Goal: Task Accomplishment & Management: Complete application form

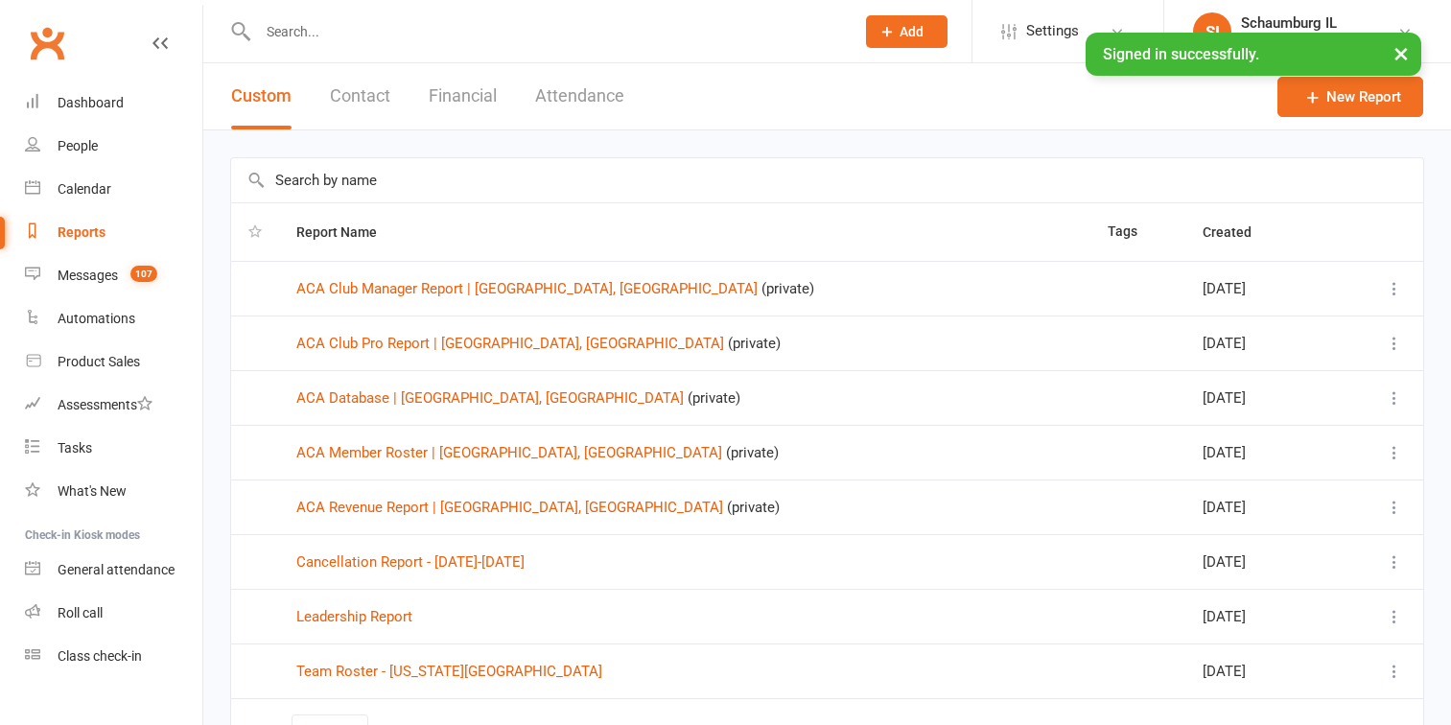
select select "100"
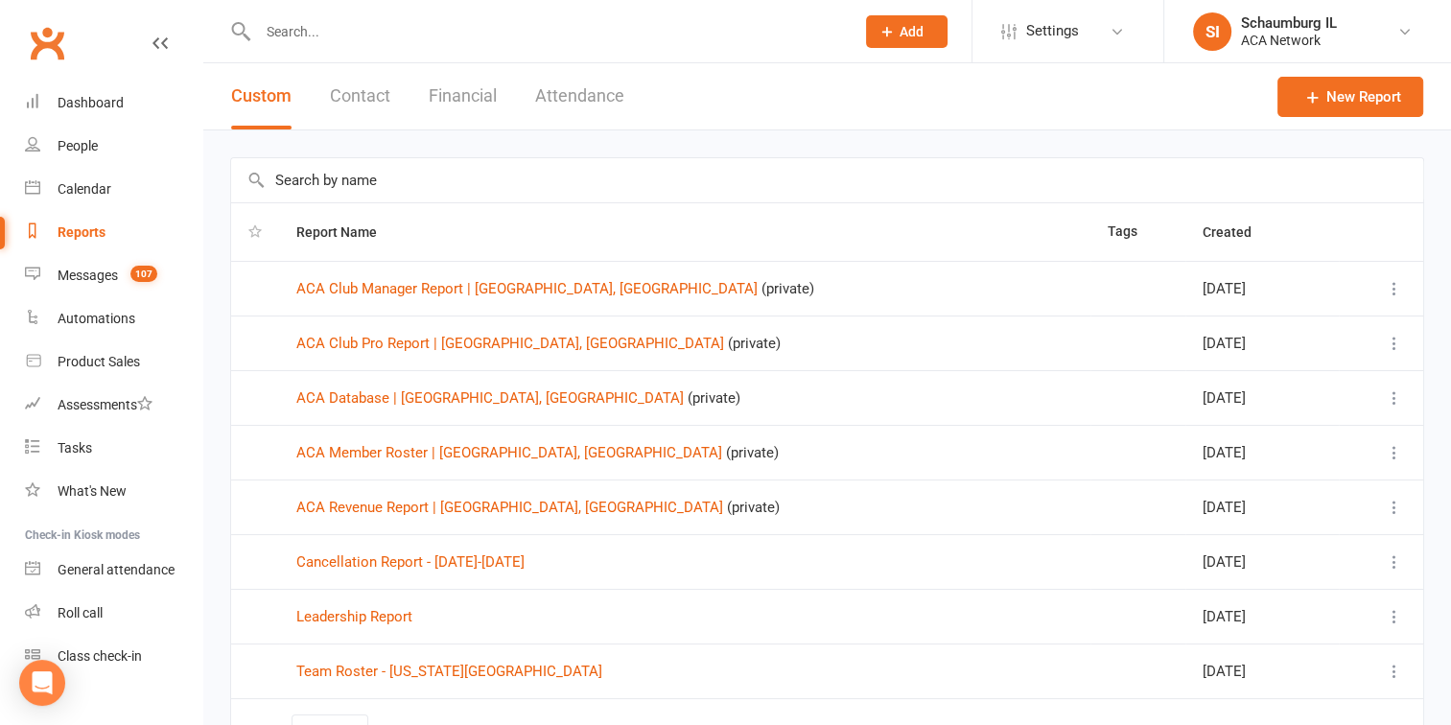
click at [371, 38] on input "text" at bounding box center [546, 31] width 589 height 27
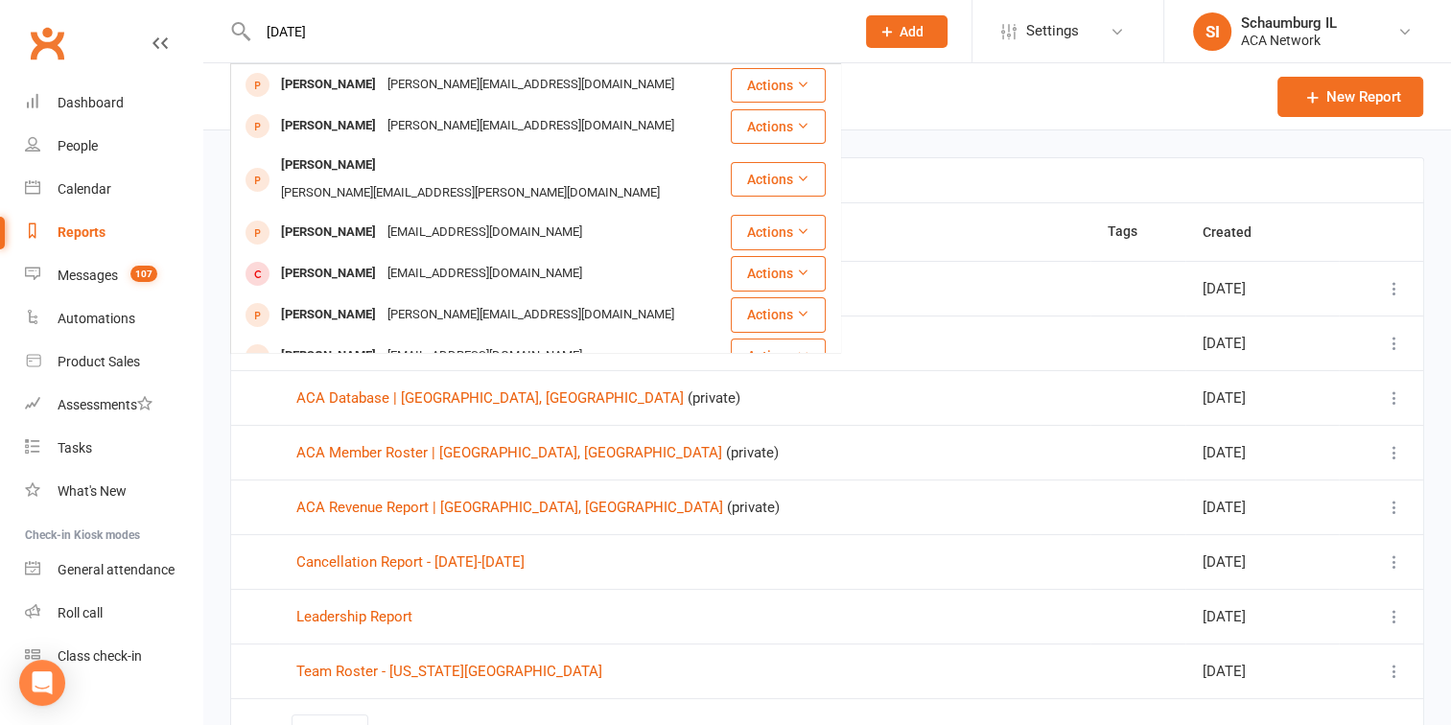
type input "[DATE]"
click at [892, 33] on icon at bounding box center [887, 31] width 17 height 17
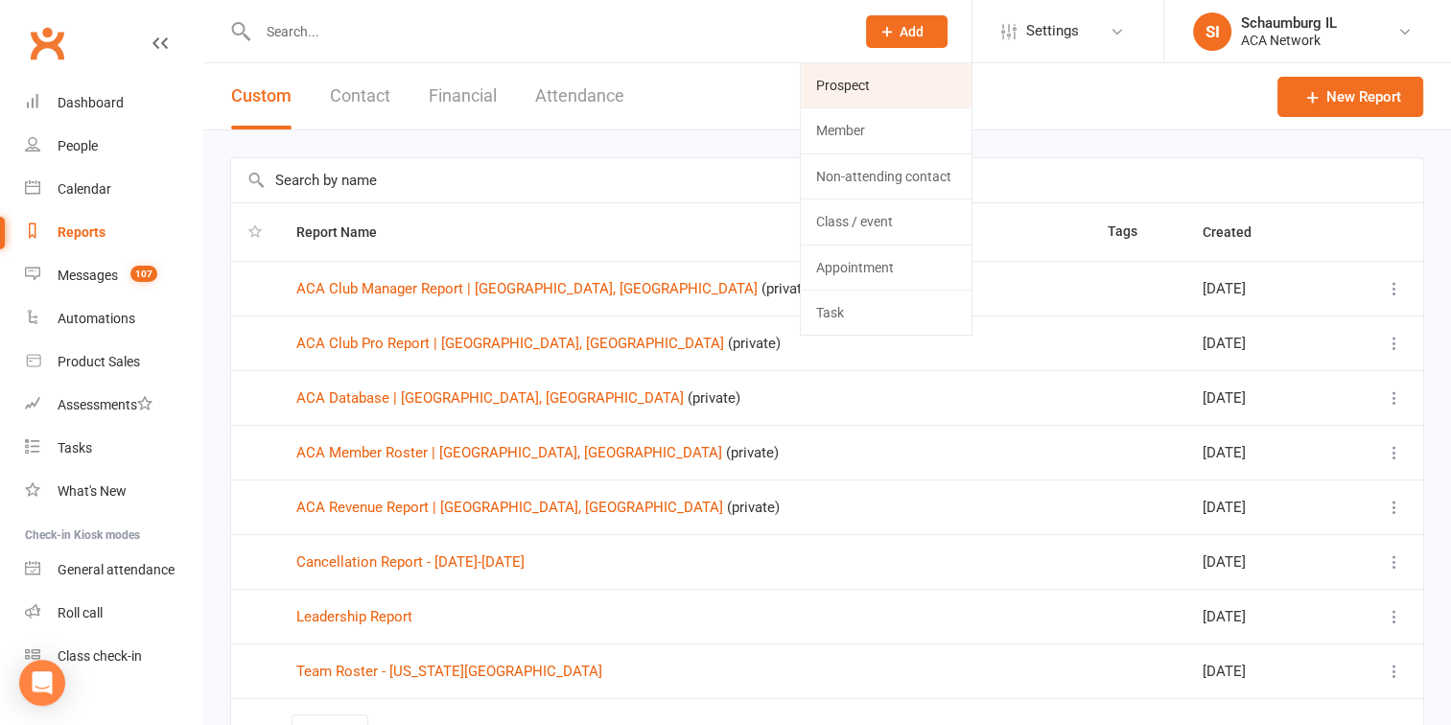
click at [849, 92] on link "Prospect" at bounding box center [886, 85] width 171 height 44
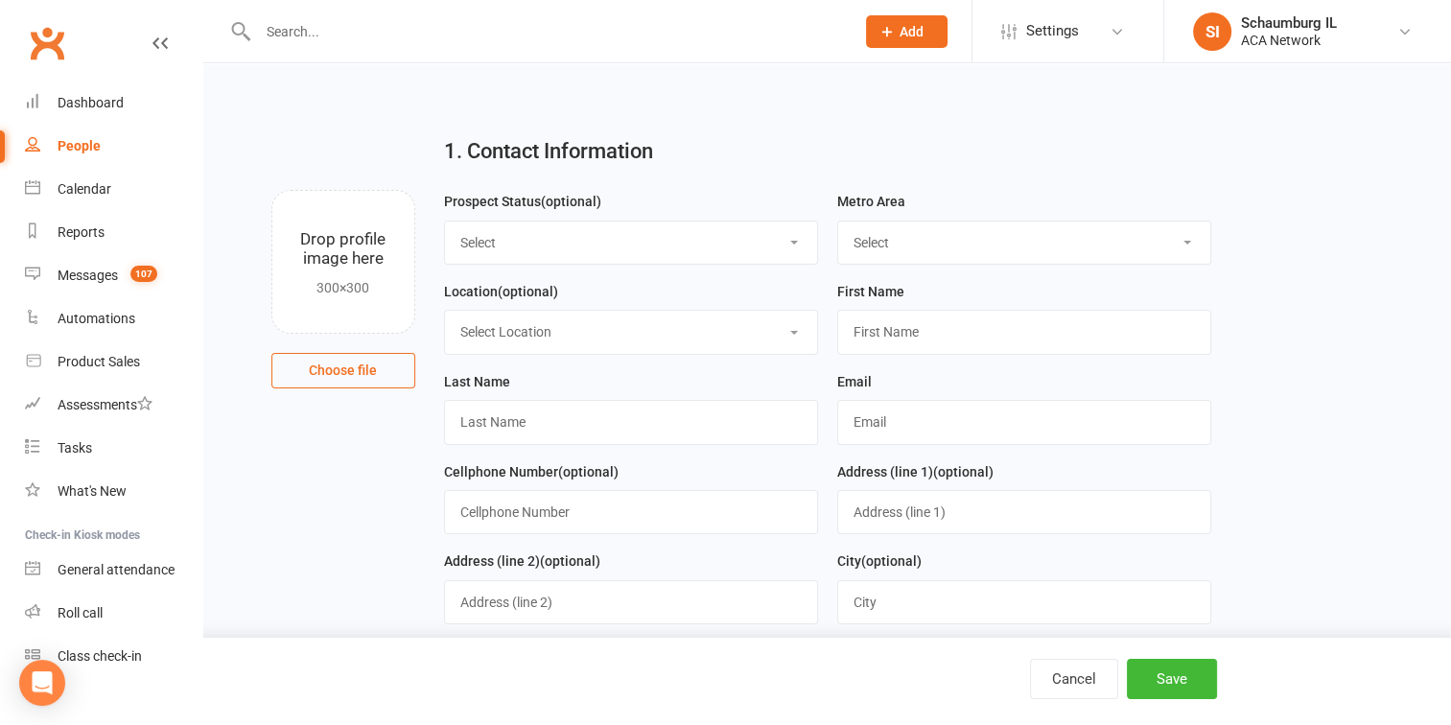
click at [598, 239] on select "Select Lead Guest Interview Not Interested" at bounding box center [631, 243] width 372 height 42
select select "Guest"
click at [445, 222] on select "Select Lead Guest Interview Not Interested" at bounding box center [631, 243] width 372 height 42
click at [904, 246] on select "Select ACA AL-[GEOGRAPHIC_DATA] [GEOGRAPHIC_DATA]-Mobile [GEOGRAPHIC_DATA]-Ft. …" at bounding box center [1024, 243] width 372 height 42
select select "IL-[GEOGRAPHIC_DATA]"
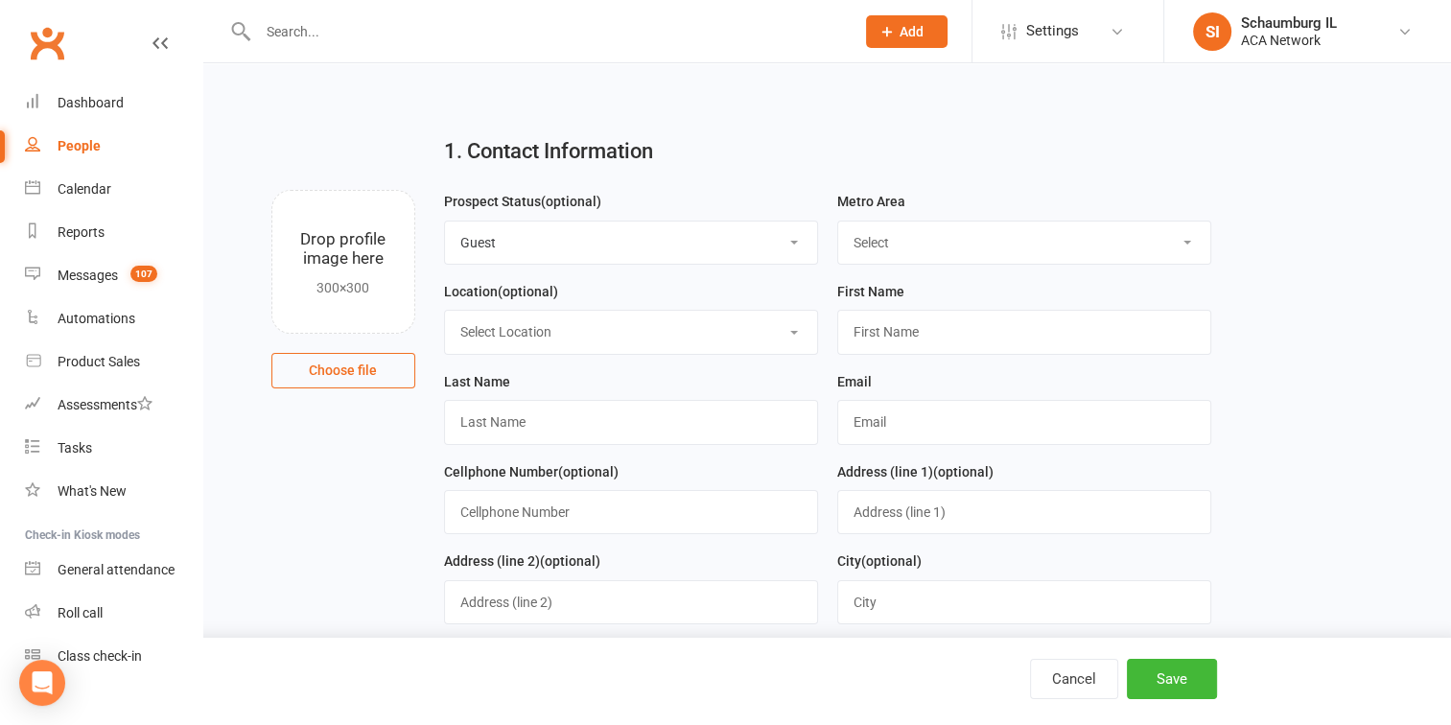
click at [838, 222] on select "Select ACA AL-[GEOGRAPHIC_DATA] [GEOGRAPHIC_DATA]-Mobile [GEOGRAPHIC_DATA]-Ft. …" at bounding box center [1024, 243] width 372 height 42
click at [628, 334] on select "Select Location ACA Global Business Club ACA Rookie Club [GEOGRAPHIC_DATA], [GE…" at bounding box center [631, 332] width 372 height 42
select select "19"
click at [445, 311] on select "Select Location ACA Global Business Club ACA Rookie Club [GEOGRAPHIC_DATA], [GE…" at bounding box center [631, 332] width 372 height 42
click at [942, 336] on input "text" at bounding box center [1024, 332] width 374 height 44
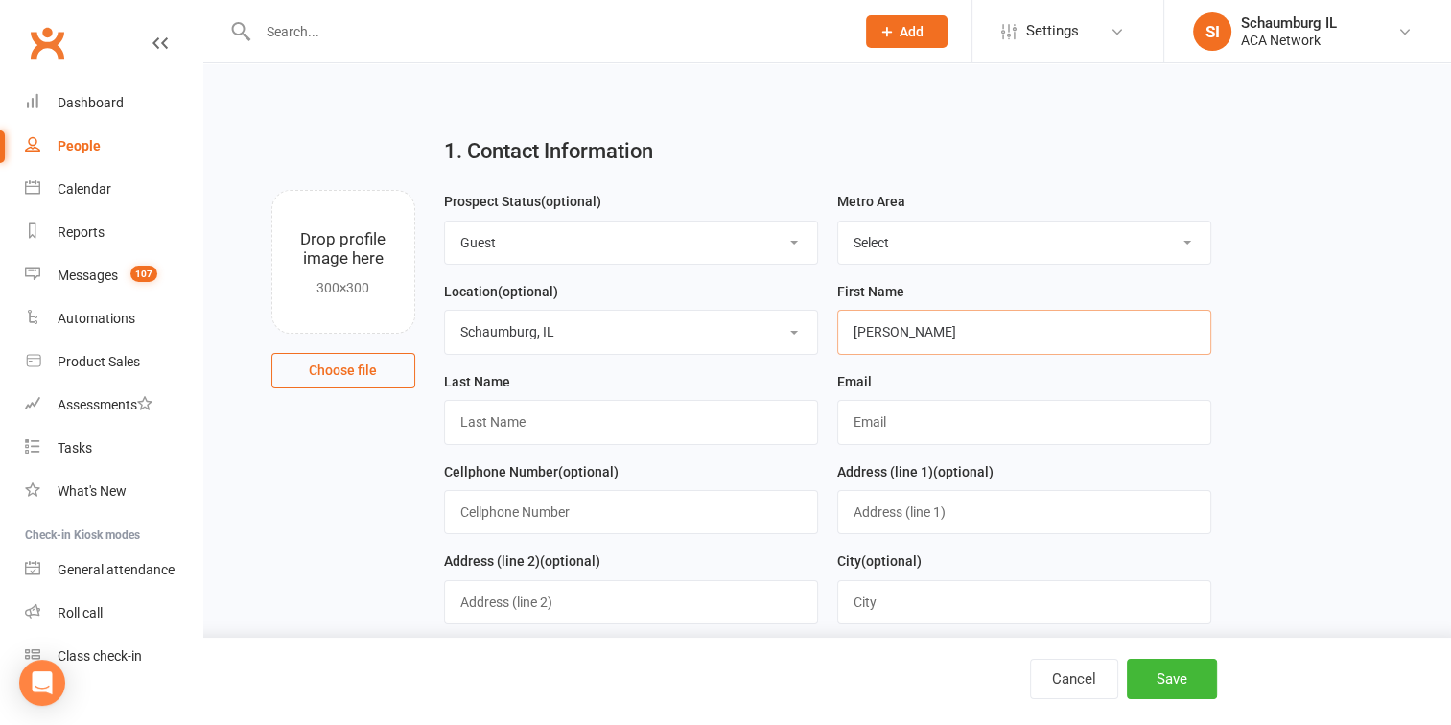
type input "[PERSON_NAME]"
type input "[DATE]"
paste input "[PERSON_NAME][DATE] <[EMAIL_ADDRESS][DOMAIN_NAME]>"
type input "[EMAIL_ADDRESS][DOMAIN_NAME]"
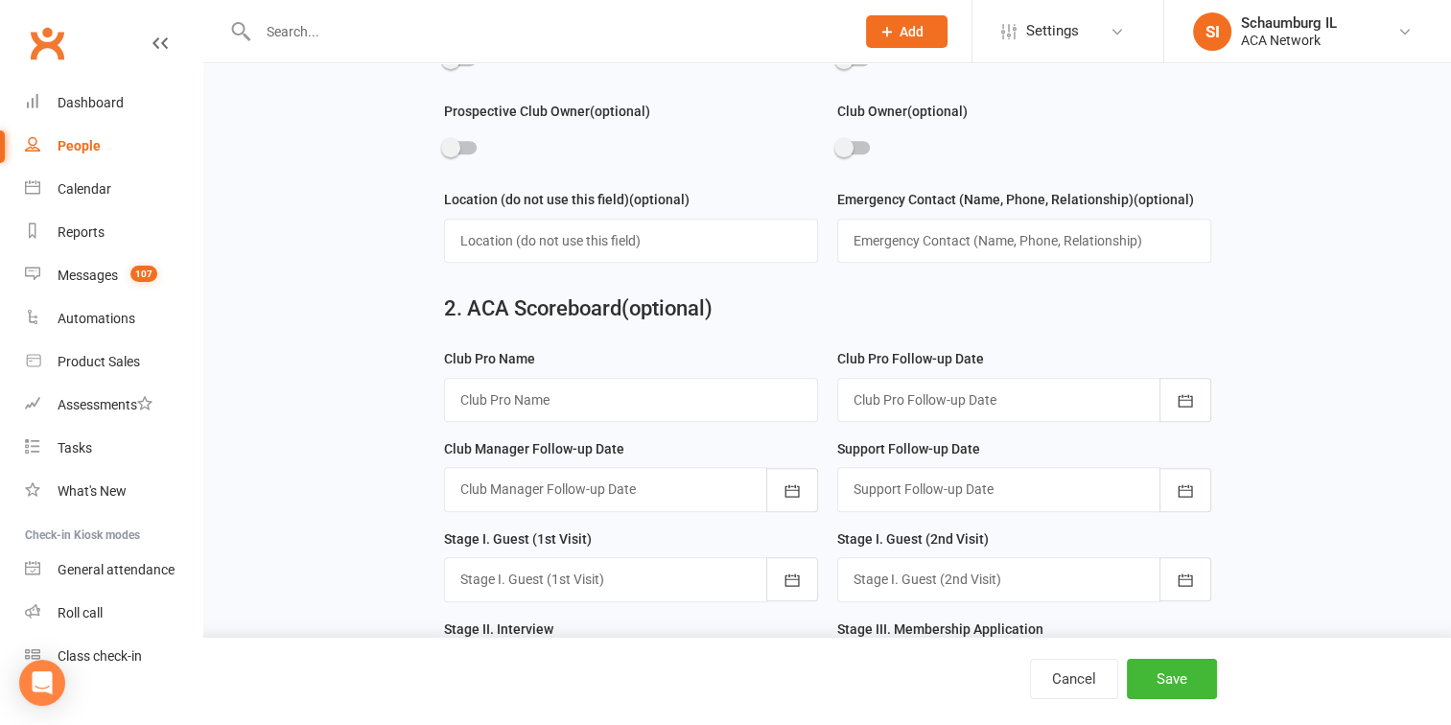
scroll to position [959, 0]
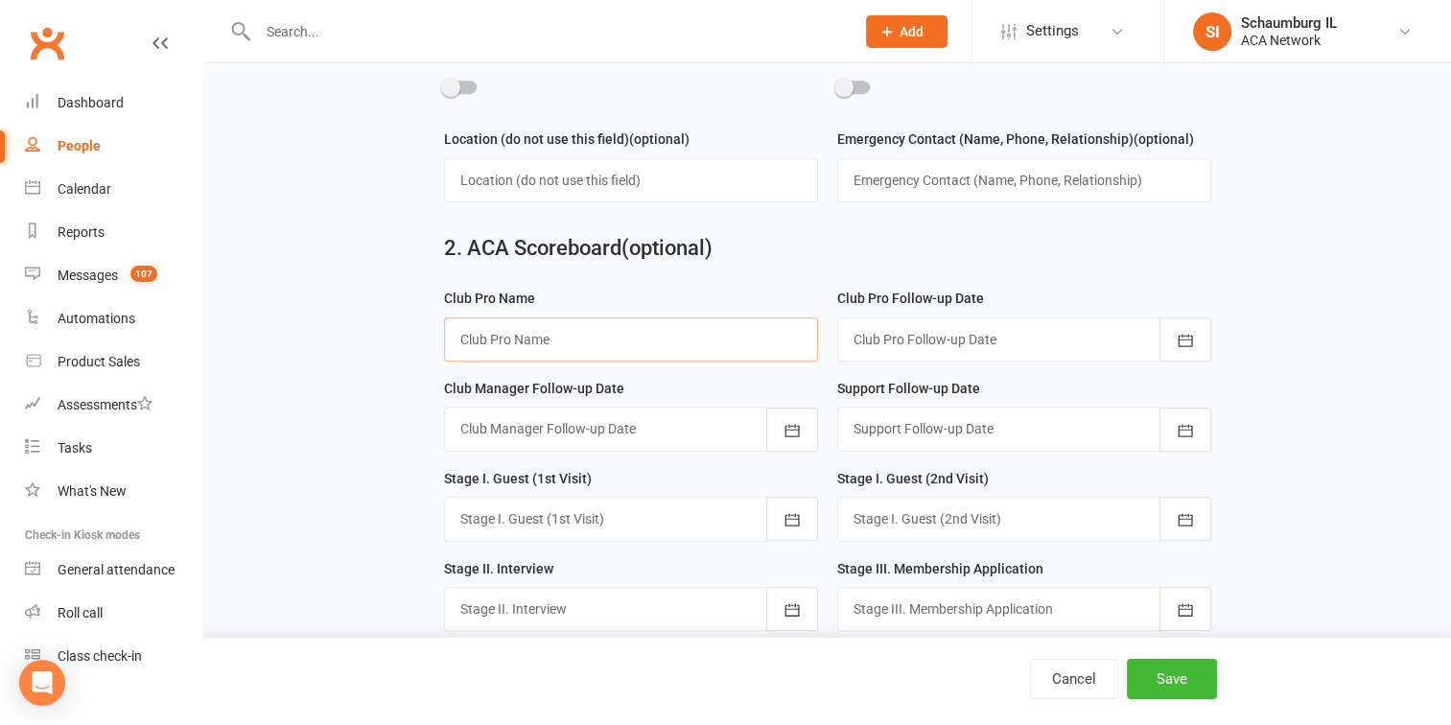
click at [591, 336] on input "text" at bounding box center [631, 339] width 374 height 44
type input "[PERSON_NAME]"
click at [1051, 341] on div at bounding box center [1024, 339] width 374 height 44
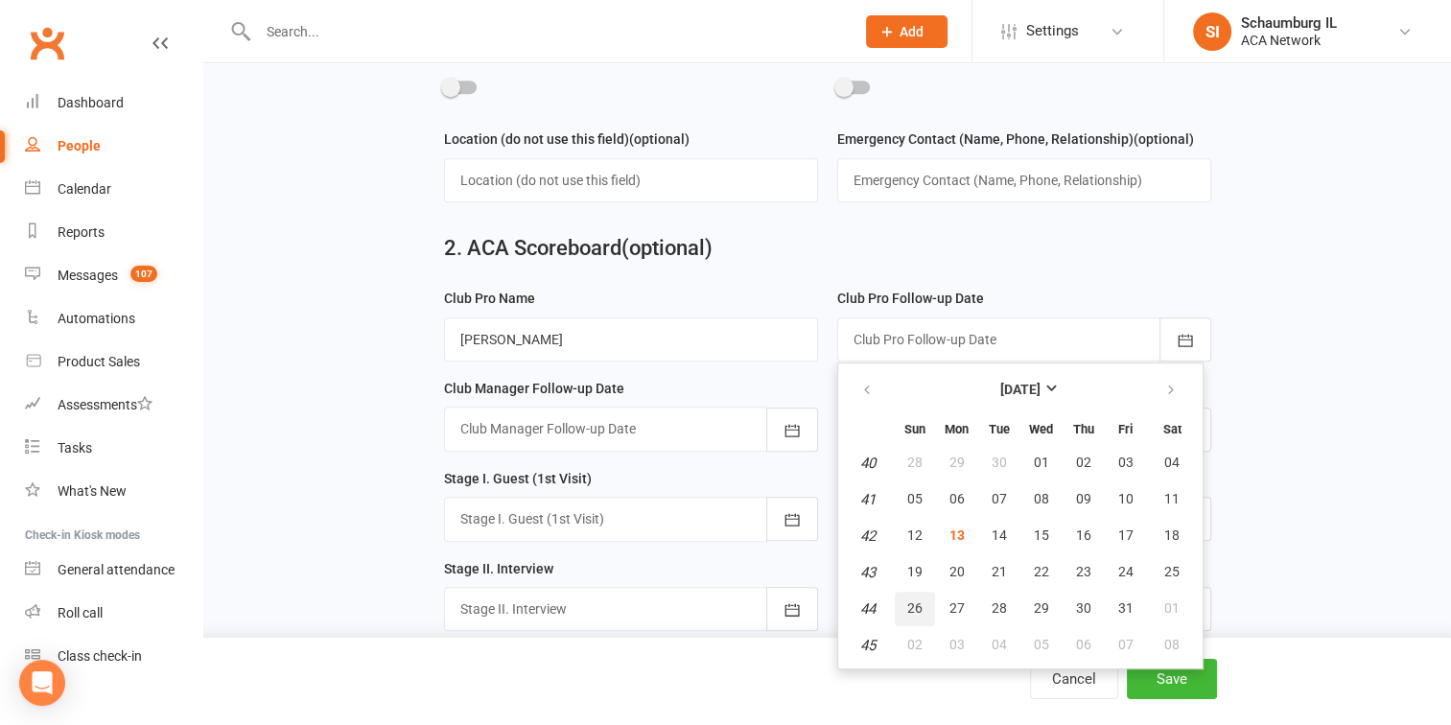
click at [920, 600] on span "26" at bounding box center [914, 607] width 15 height 15
type input "[DATE]"
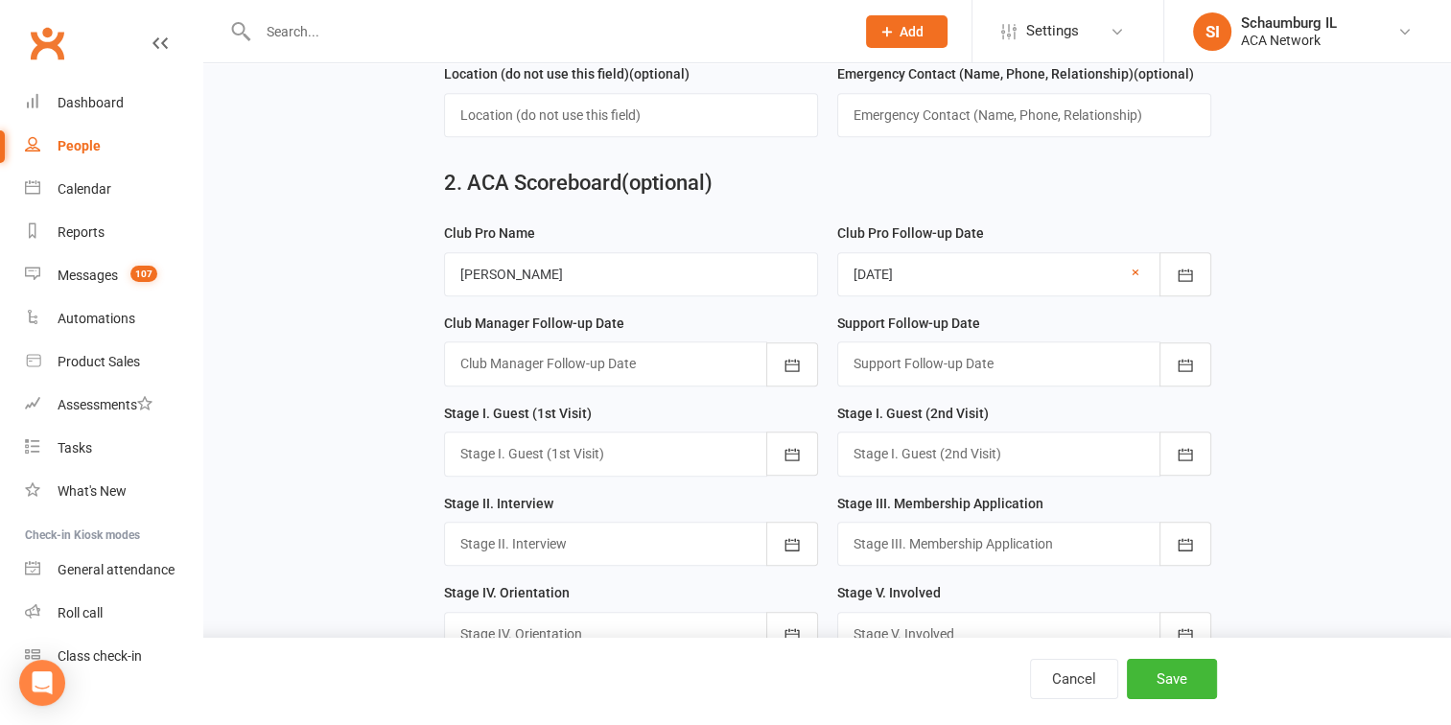
scroll to position [1151, 0]
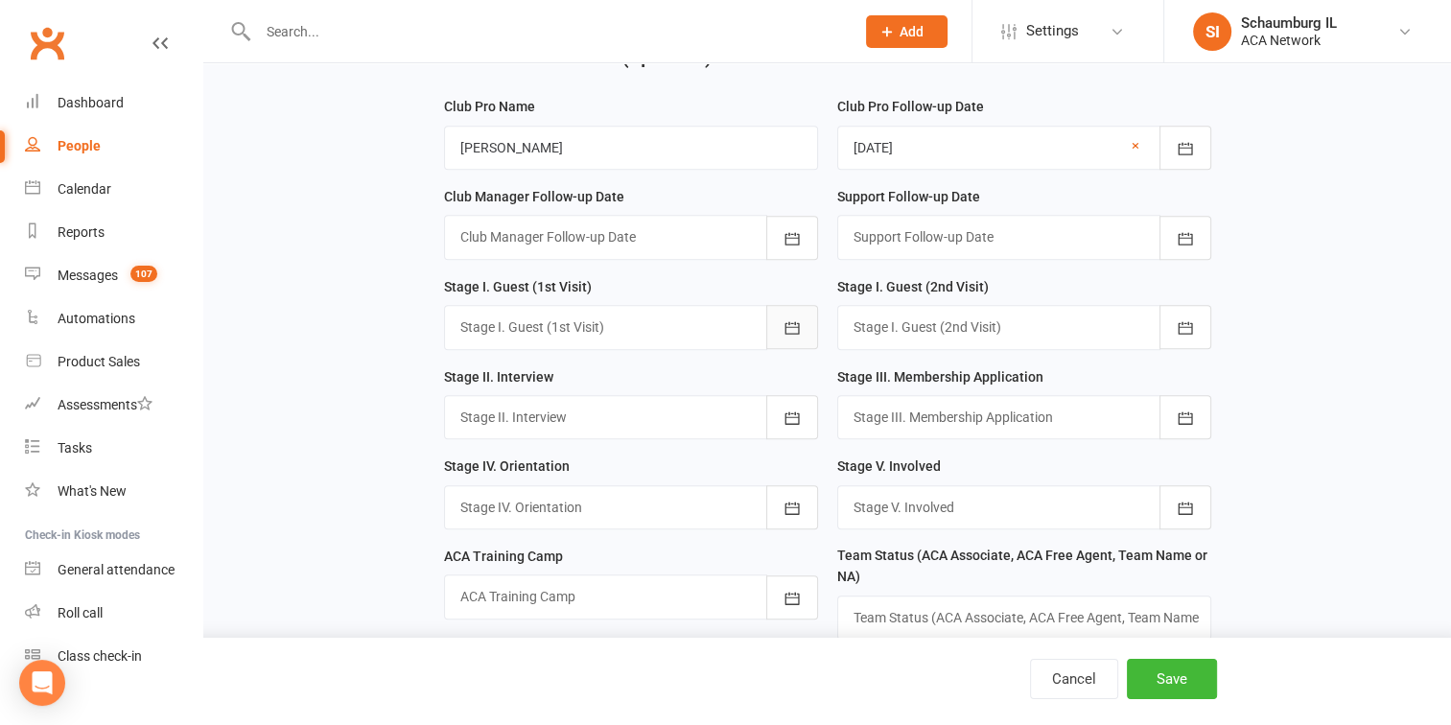
click at [785, 322] on icon "button" at bounding box center [792, 328] width 14 height 12
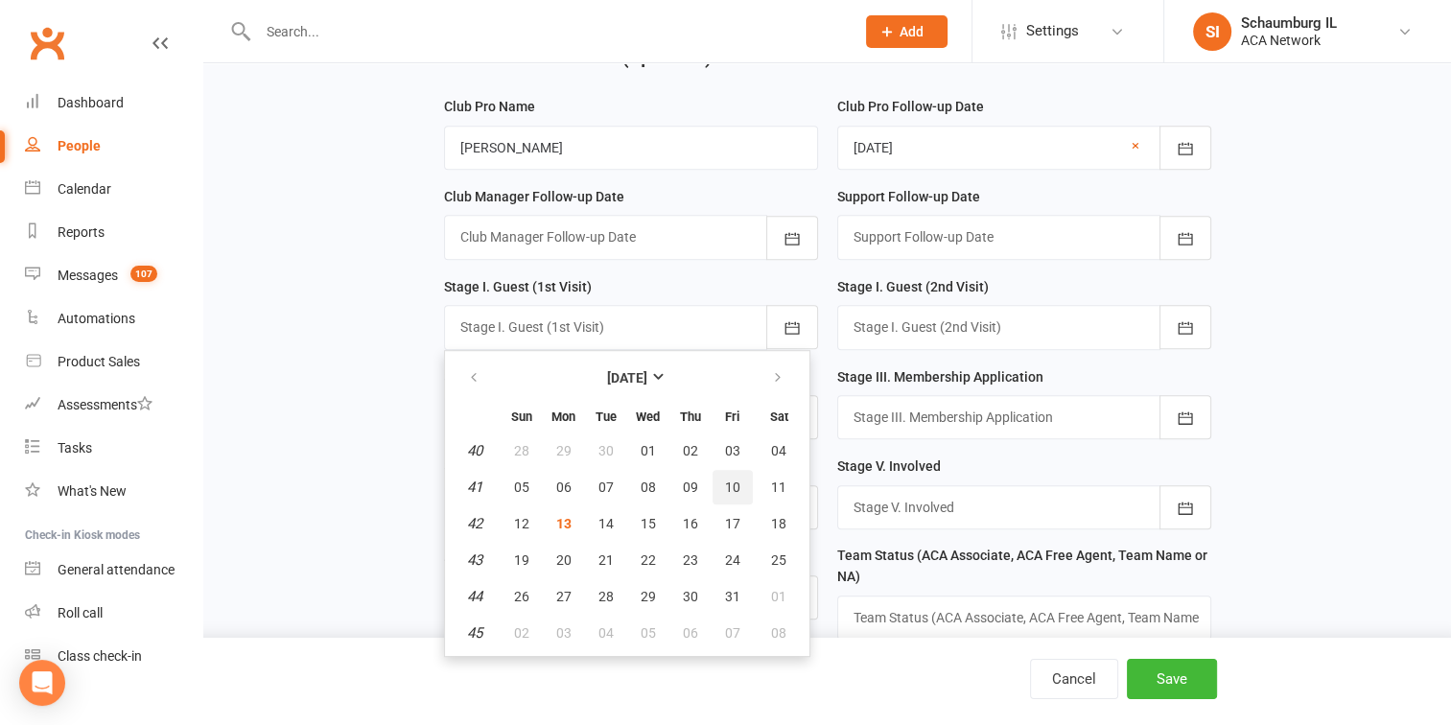
click at [730, 480] on span "10" at bounding box center [732, 487] width 15 height 15
type input "[DATE]"
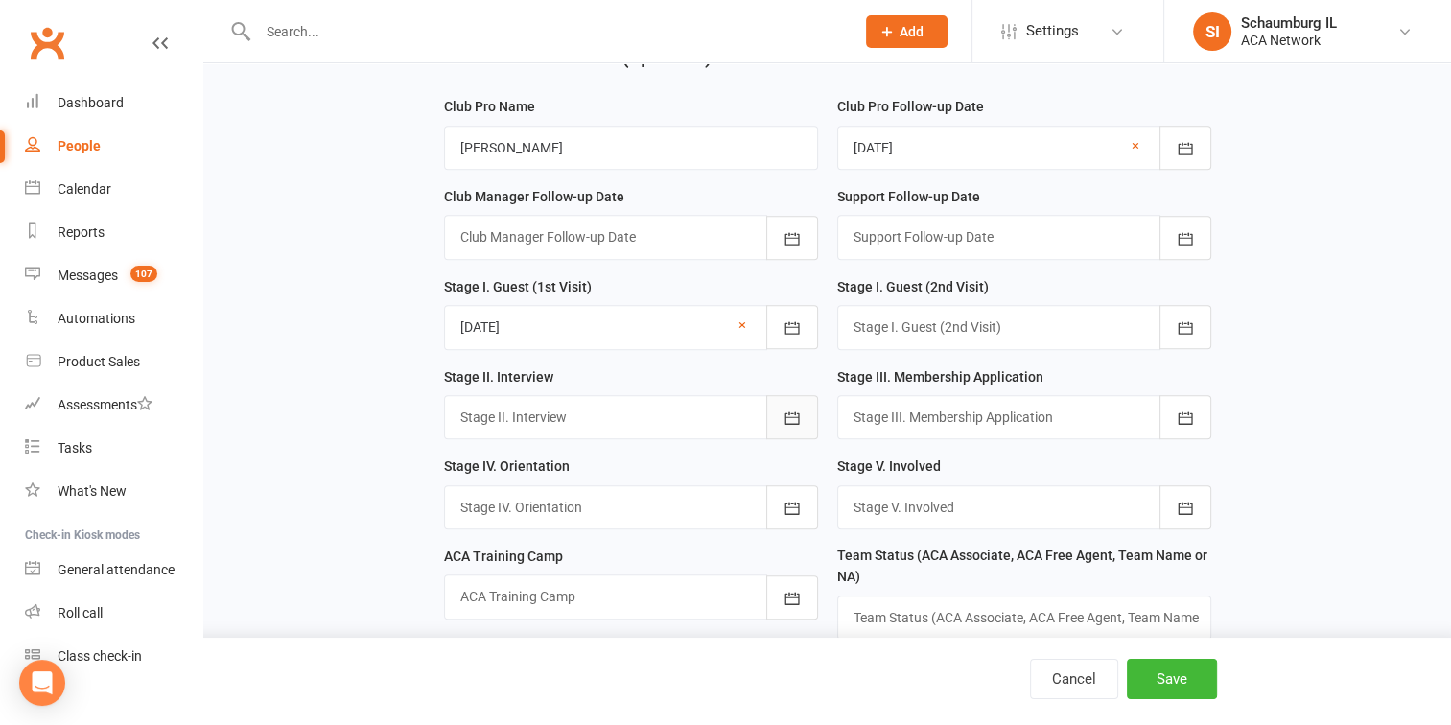
click at [785, 411] on icon "button" at bounding box center [792, 417] width 14 height 12
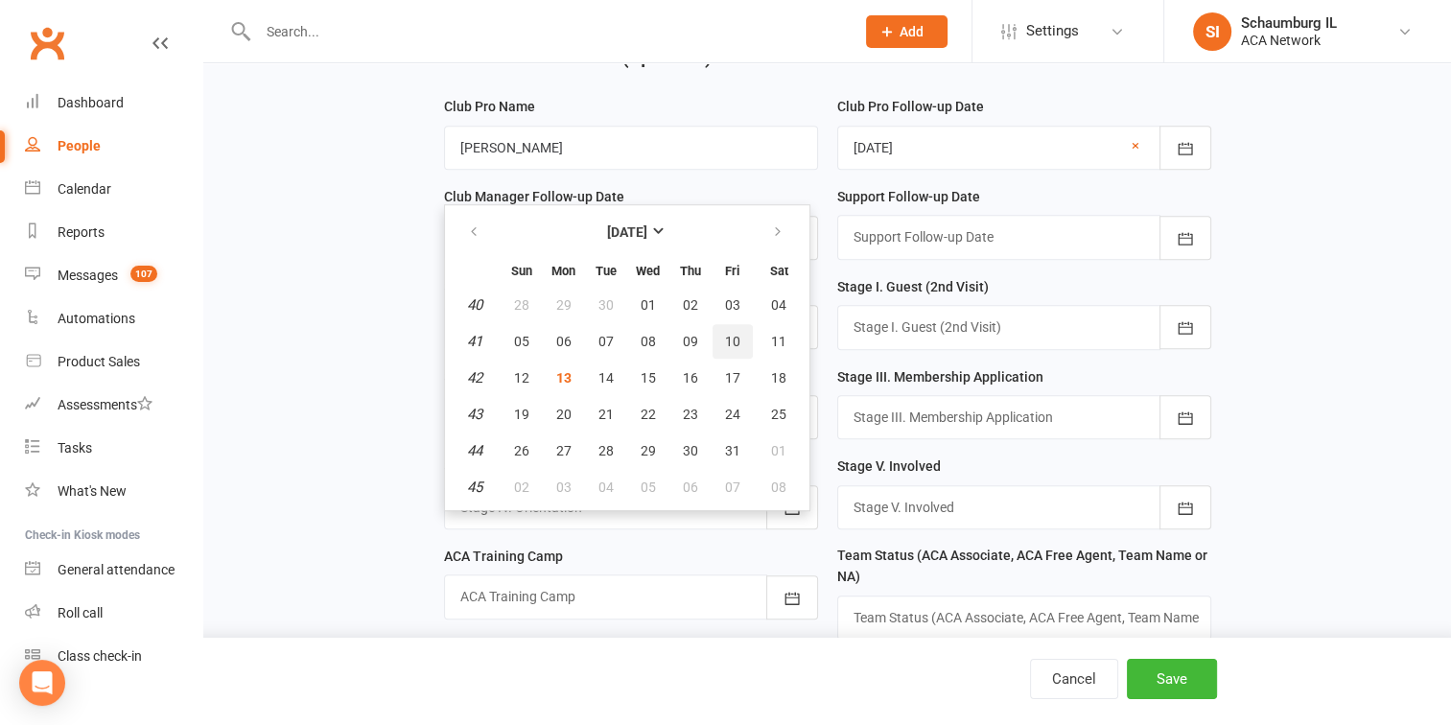
click at [725, 334] on span "10" at bounding box center [732, 341] width 15 height 15
type input "[DATE]"
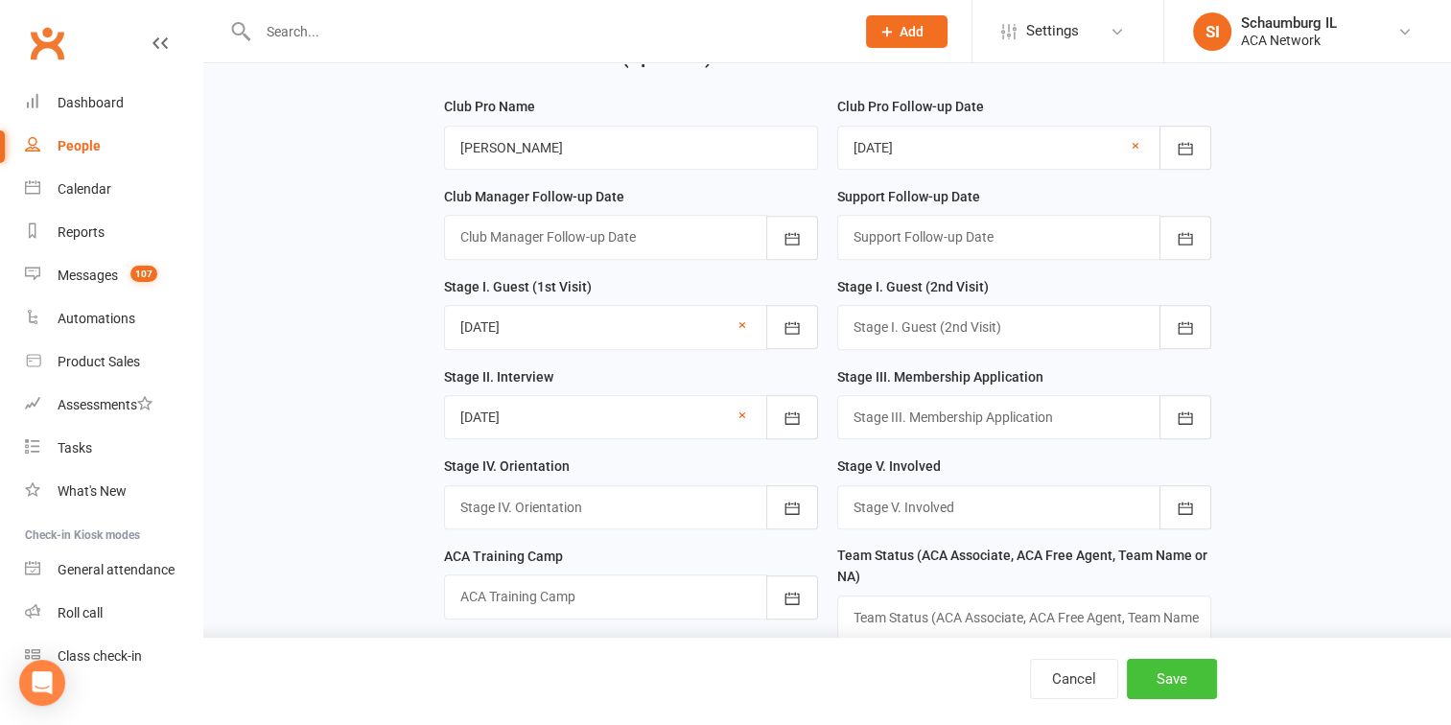
click at [1183, 678] on button "Save" at bounding box center [1172, 679] width 90 height 40
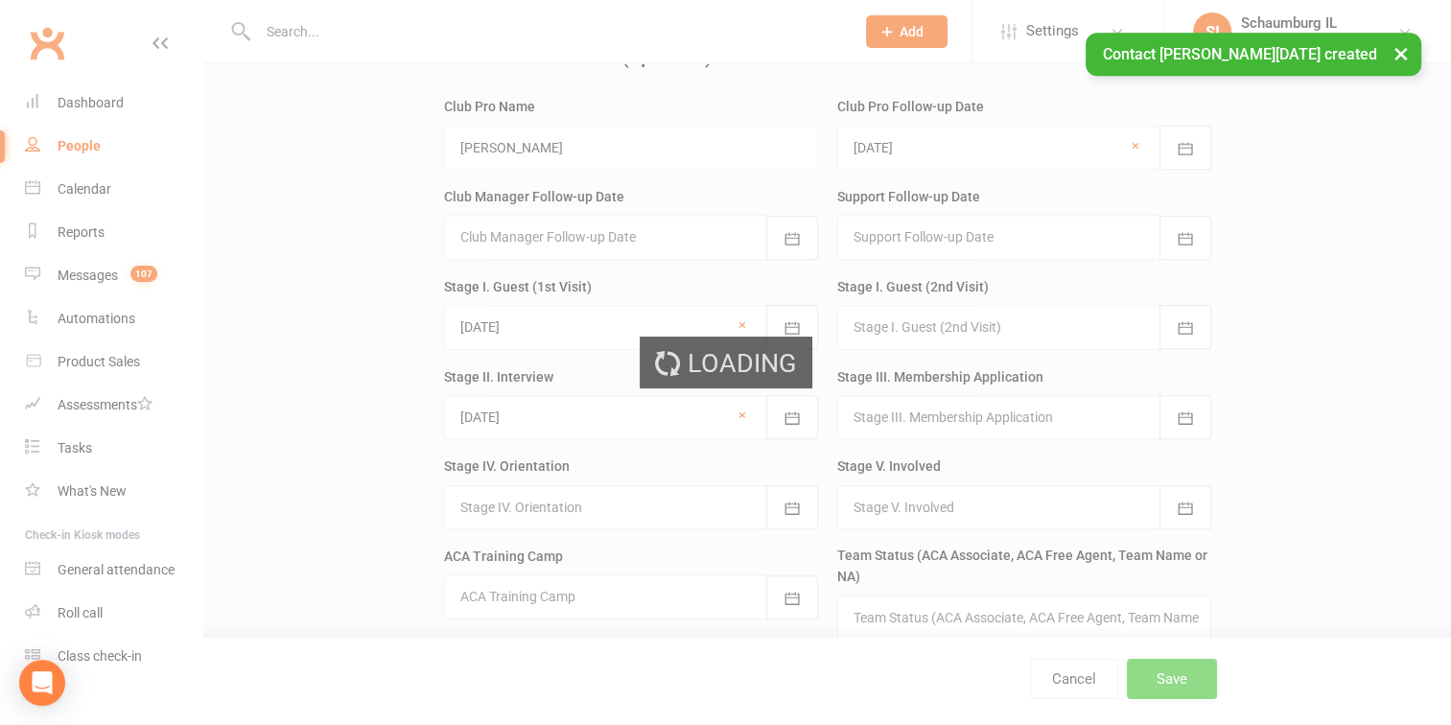
scroll to position [0, 0]
